Goal: Navigation & Orientation: Find specific page/section

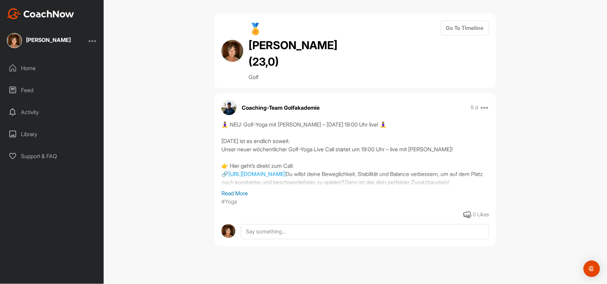
click at [31, 112] on div "Activity" at bounding box center [52, 111] width 97 height 17
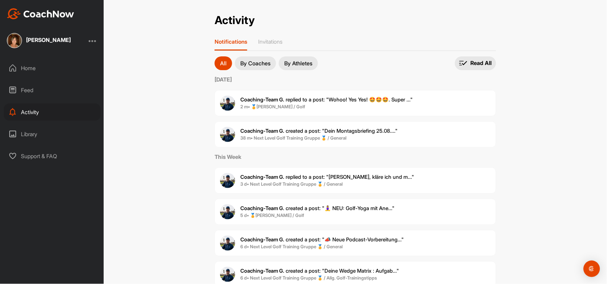
click at [278, 101] on b "Coaching-Team G." at bounding box center [262, 99] width 44 height 7
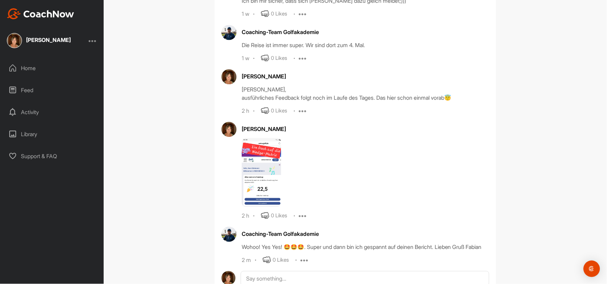
scroll to position [1100, 0]
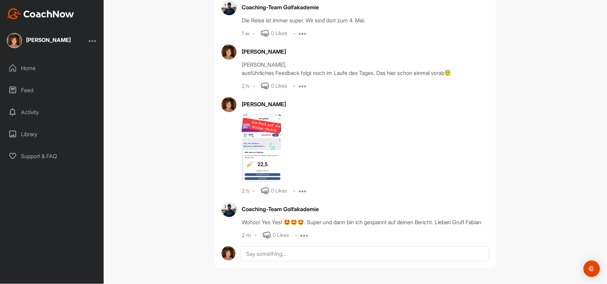
click at [146, 164] on div "🏅Anne Brinkmann (23,0) Golf Go To Timeline Anne Brinkmann 1 w Edit Edit Tags De…" at bounding box center [356, 142] width 504 height 284
